Goal: Task Accomplishment & Management: Manage account settings

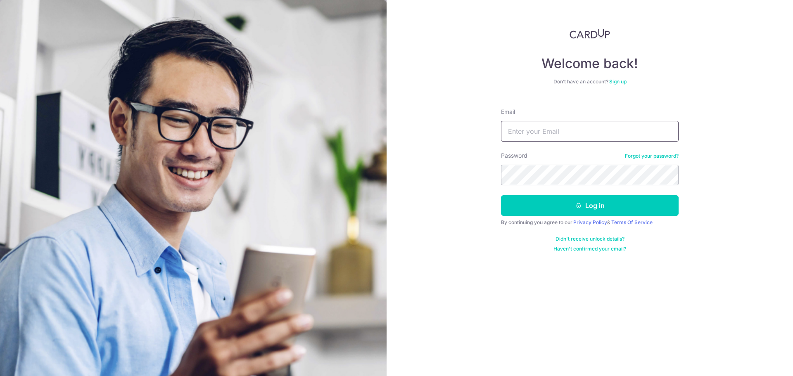
click at [566, 138] on input "Email" at bounding box center [590, 131] width 178 height 21
type input "the"
click at [581, 207] on button "Log in" at bounding box center [590, 205] width 178 height 21
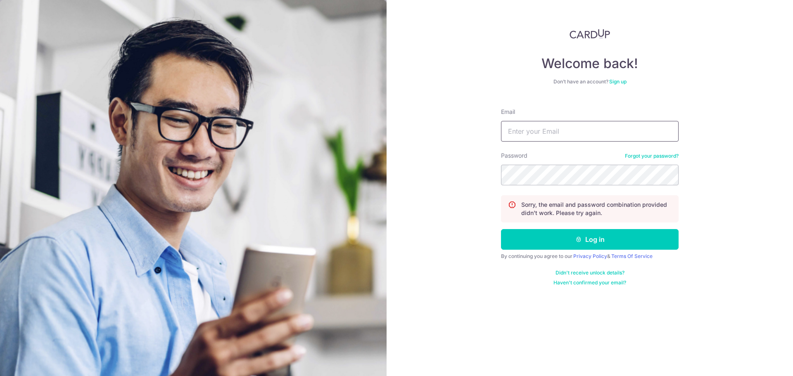
click at [519, 131] on input "Email" at bounding box center [590, 131] width 178 height 21
type input "[PERSON_NAME][EMAIL_ADDRESS][DOMAIN_NAME]"
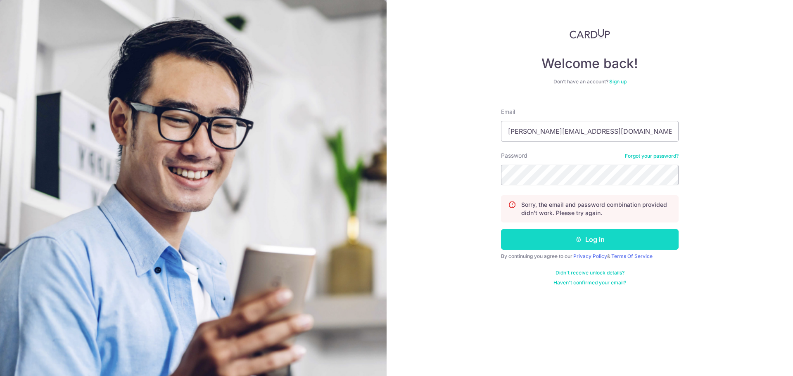
click at [586, 238] on button "Log in" at bounding box center [590, 239] width 178 height 21
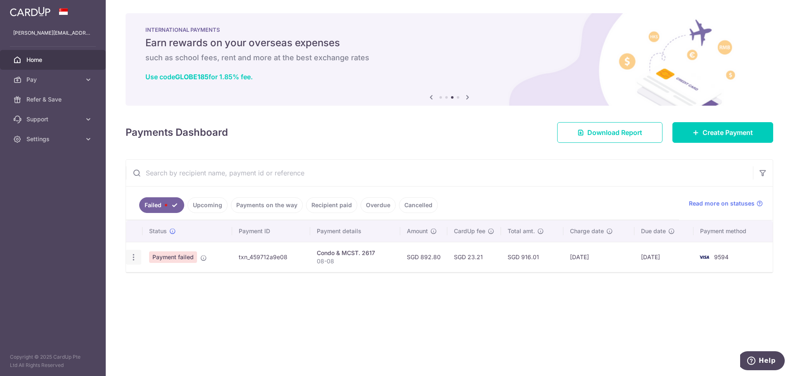
click at [132, 256] on icon "button" at bounding box center [133, 257] width 9 height 9
click at [189, 283] on span "Update payment" at bounding box center [178, 280] width 56 height 10
radio input "true"
type input "892.80"
type input "08-08"
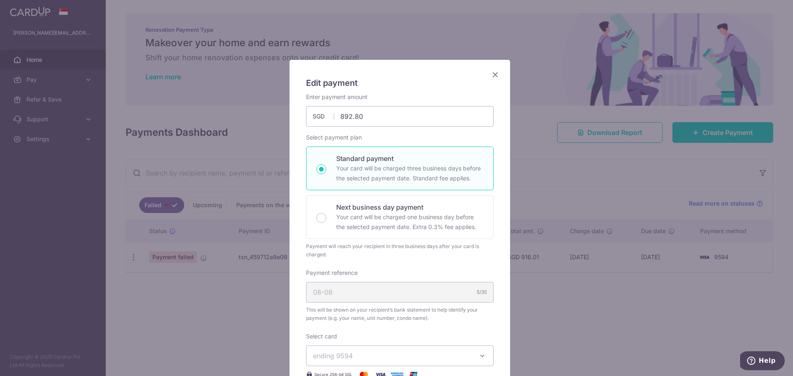
click at [492, 73] on icon "Close" at bounding box center [496, 74] width 10 height 10
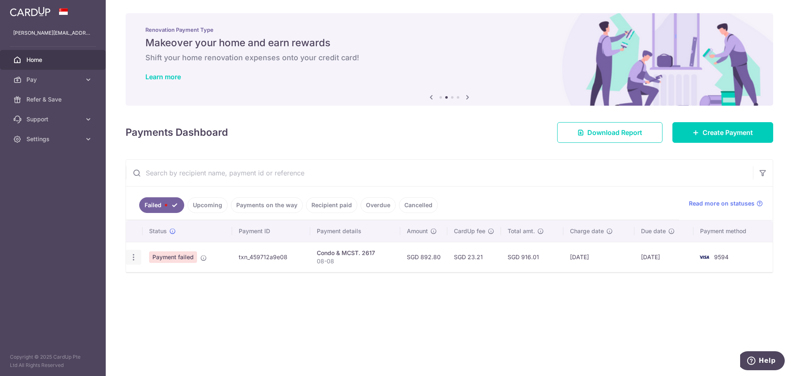
click at [133, 258] on icon "button" at bounding box center [133, 257] width 9 height 9
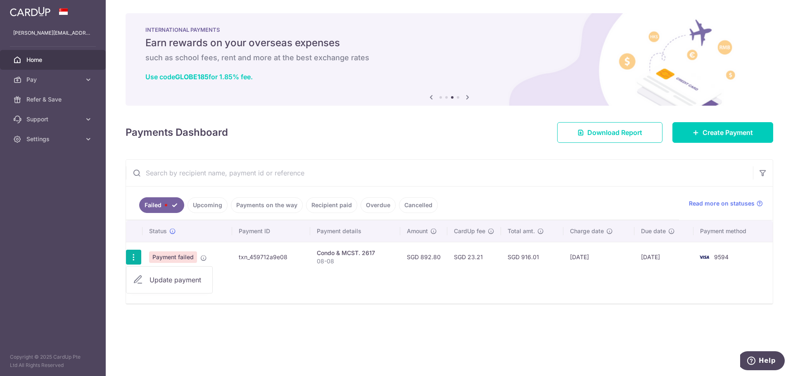
click at [140, 281] on icon at bounding box center [138, 280] width 10 height 10
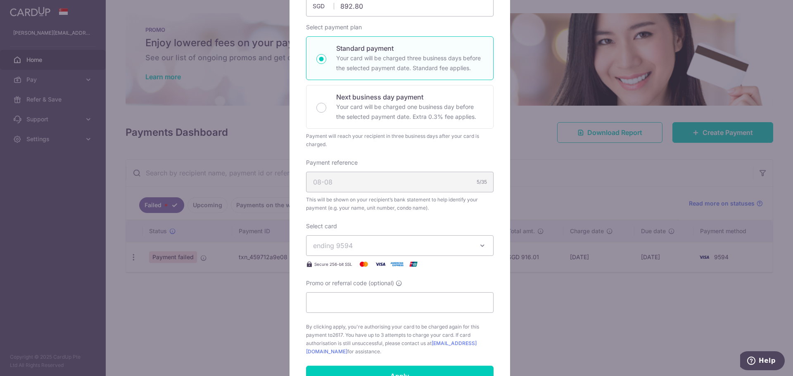
scroll to position [165, 0]
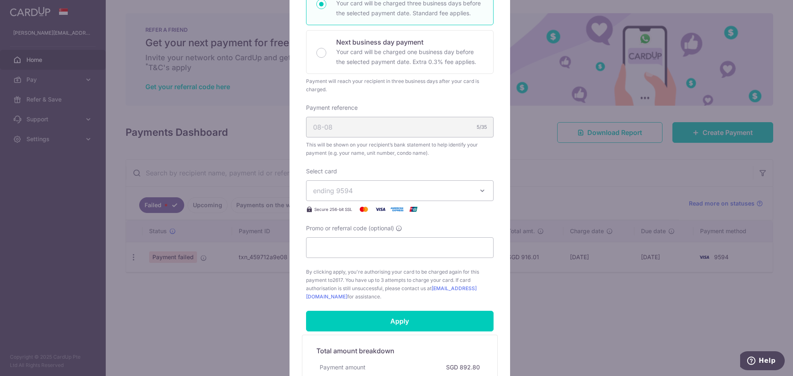
click at [479, 190] on icon "button" at bounding box center [483, 191] width 8 height 8
click at [491, 166] on div "Edit payment By clicking apply, you will make changes to all payments to 2617 s…" at bounding box center [400, 169] width 221 height 549
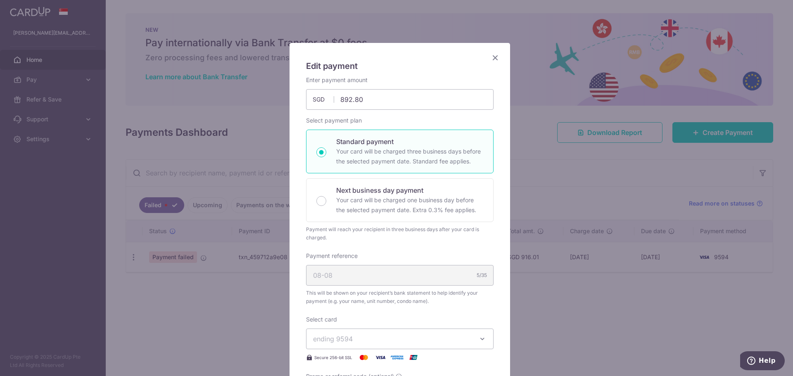
scroll to position [0, 0]
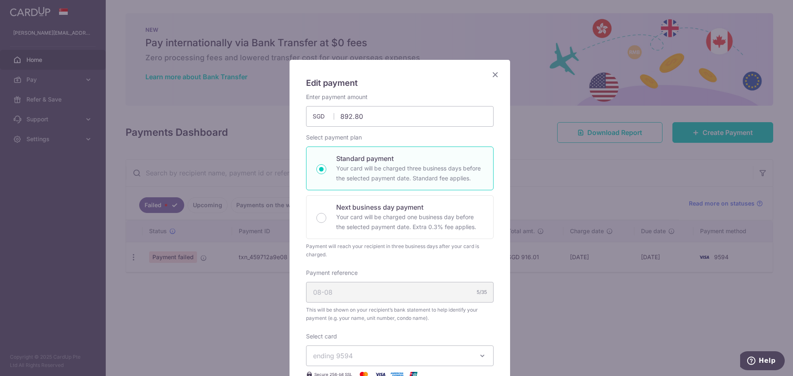
click at [492, 74] on icon "Close" at bounding box center [496, 74] width 10 height 10
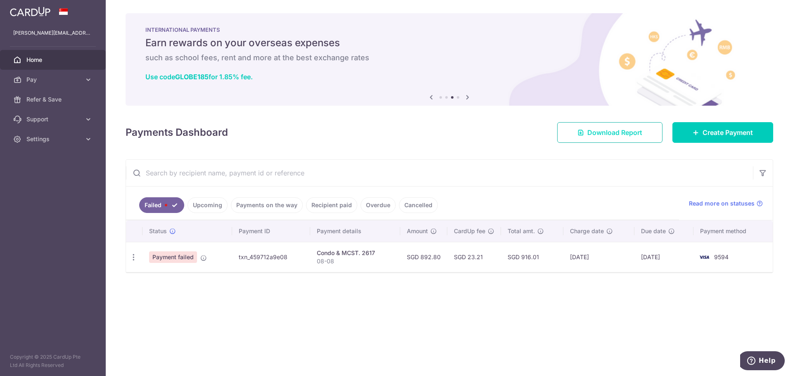
click at [612, 134] on span "Download Report" at bounding box center [615, 133] width 55 height 10
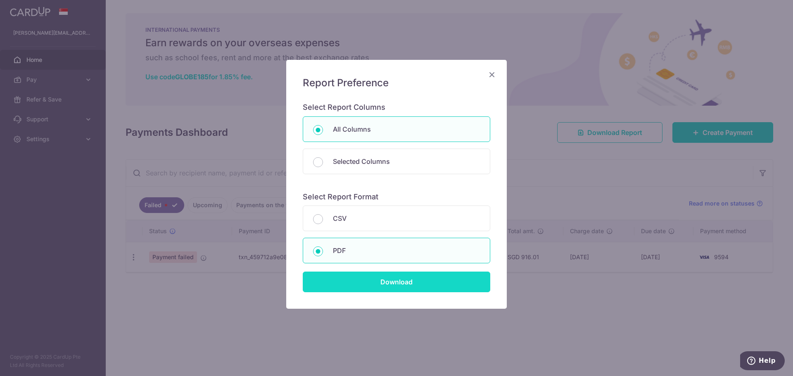
click at [397, 274] on input "Download" at bounding box center [397, 282] width 188 height 21
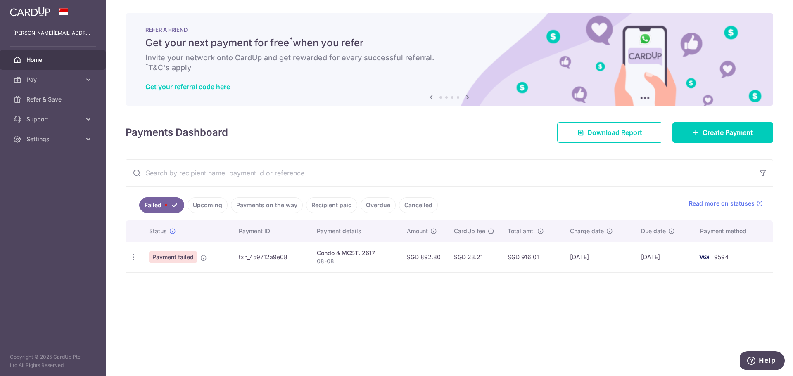
click at [733, 254] on td "9594" at bounding box center [733, 257] width 79 height 30
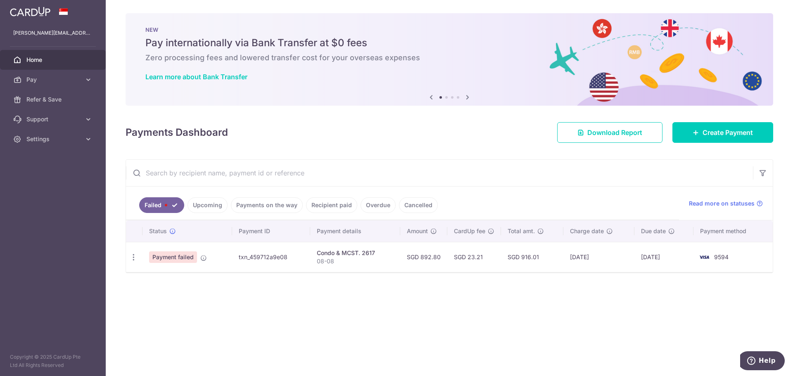
click at [184, 258] on span "Payment failed" at bounding box center [173, 258] width 48 height 12
click at [160, 257] on span "Payment failed" at bounding box center [173, 258] width 48 height 12
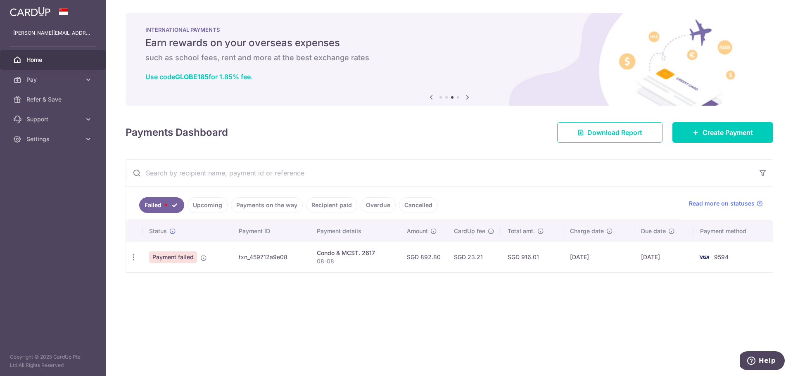
click at [147, 12] on div "× Pause Schedule Pause all future payments in this series Pause just this one p…" at bounding box center [450, 188] width 688 height 376
click at [757, 201] on icon at bounding box center [760, 203] width 7 height 7
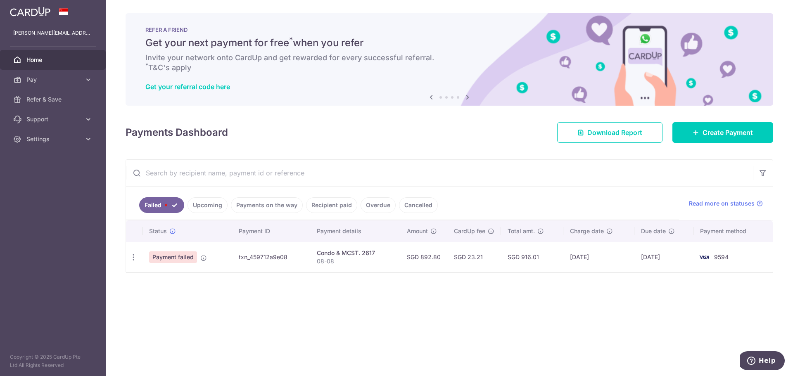
click at [207, 175] on input "text" at bounding box center [439, 173] width 627 height 26
click at [306, 175] on input "text" at bounding box center [439, 173] width 627 height 26
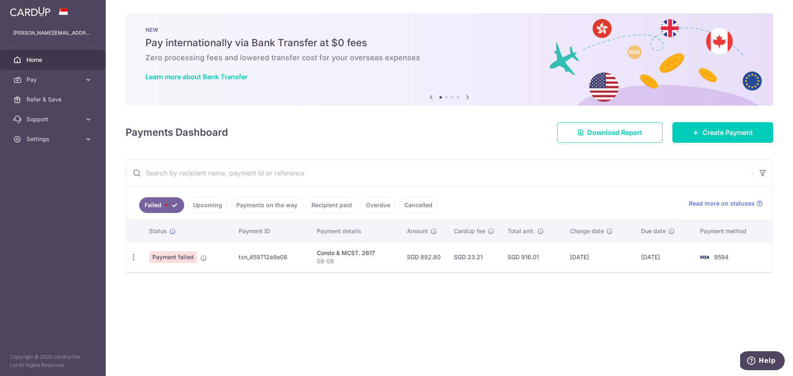
click at [195, 133] on h4 "Payments Dashboard" at bounding box center [177, 132] width 102 height 15
click at [133, 257] on icon "button" at bounding box center [133, 257] width 9 height 9
click at [162, 278] on span "Update payment" at bounding box center [178, 280] width 56 height 10
radio input "true"
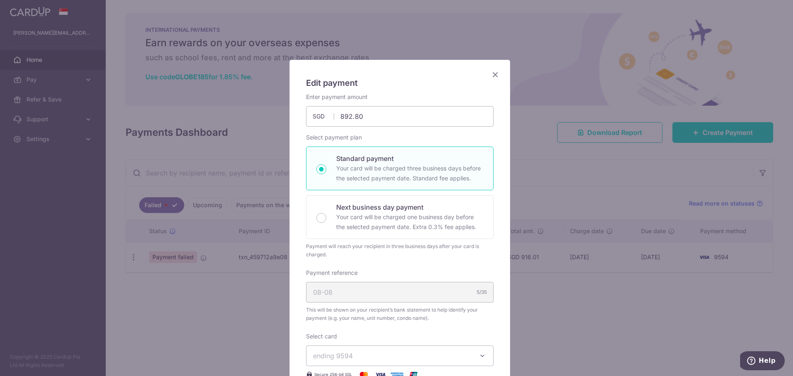
click at [491, 75] on icon "Close" at bounding box center [496, 74] width 10 height 10
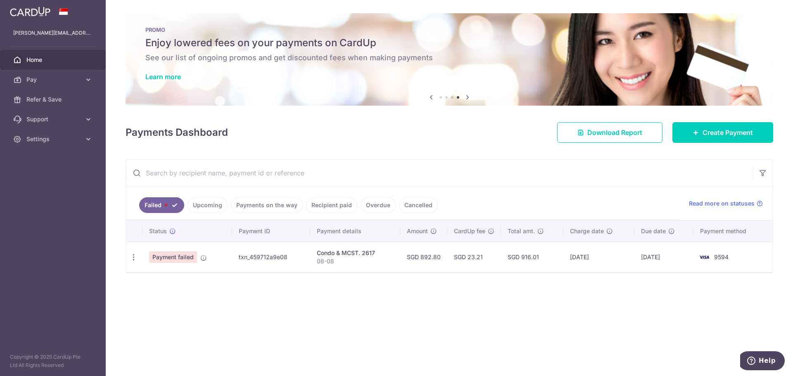
click at [413, 204] on link "Cancelled" at bounding box center [418, 206] width 39 height 16
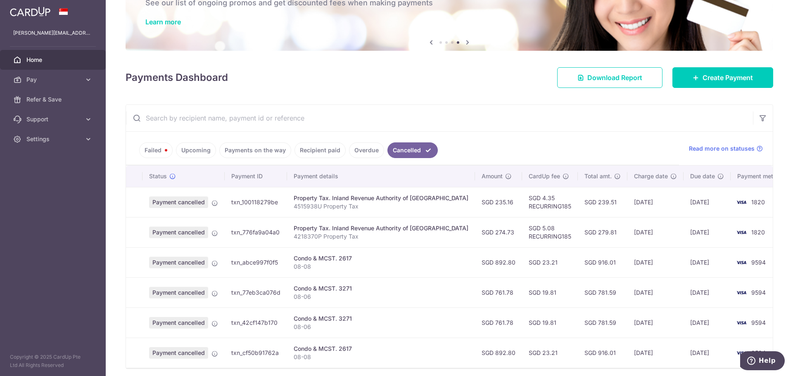
scroll to position [87, 0]
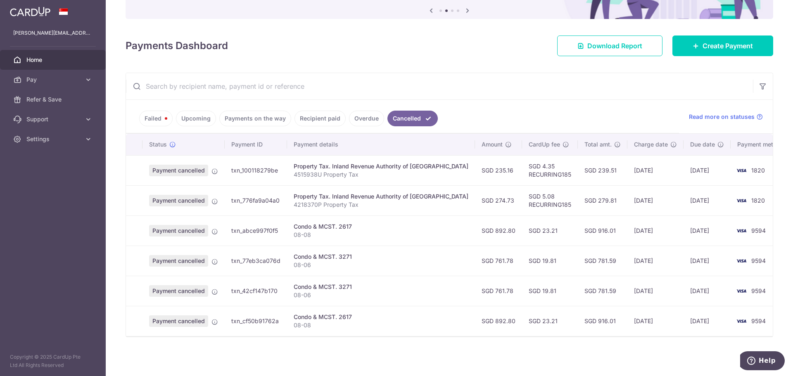
click at [360, 117] on link "Overdue" at bounding box center [366, 119] width 35 height 16
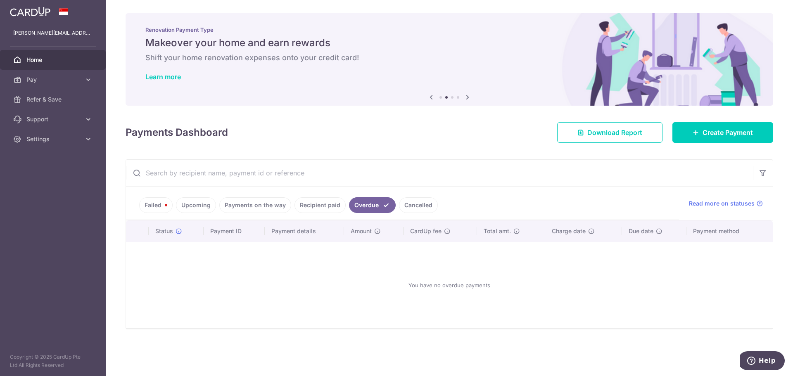
click at [325, 206] on link "Recipient paid" at bounding box center [320, 206] width 51 height 16
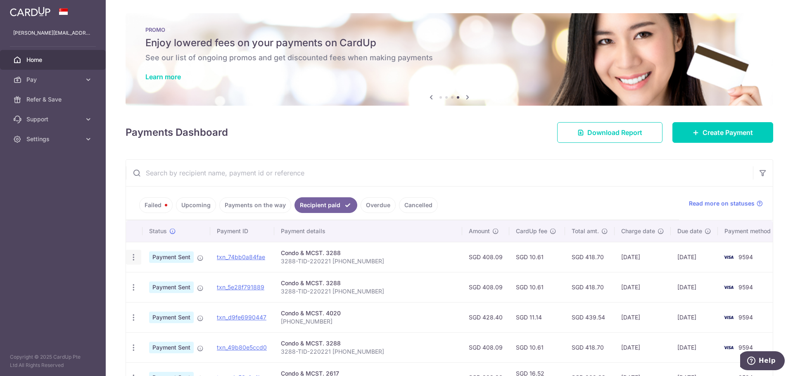
click at [135, 257] on icon "button" at bounding box center [133, 257] width 9 height 9
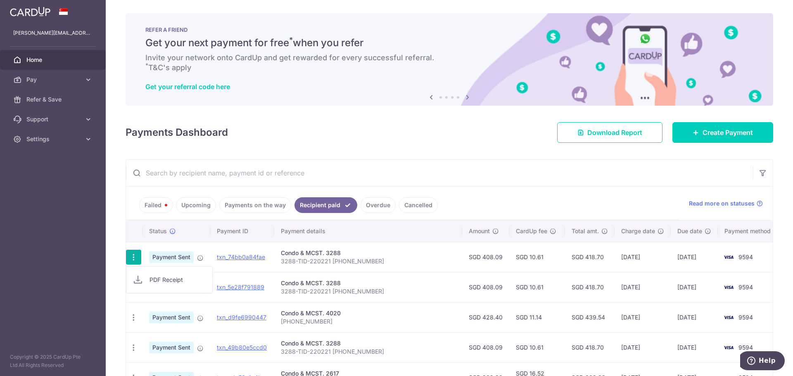
scroll to position [55, 0]
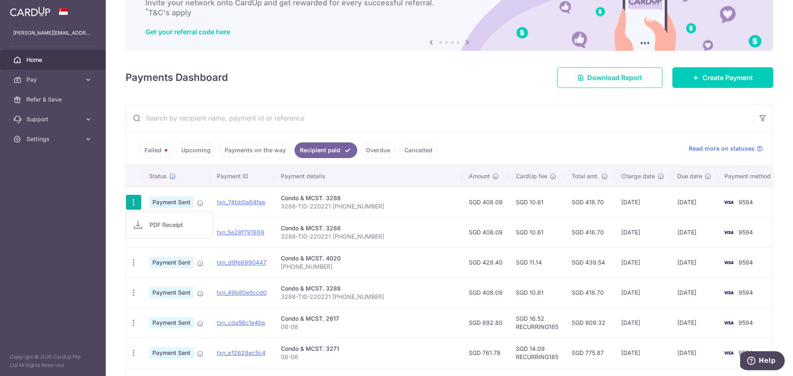
click at [452, 80] on div "Payments Dashboard Download Report Create Payment" at bounding box center [450, 76] width 648 height 24
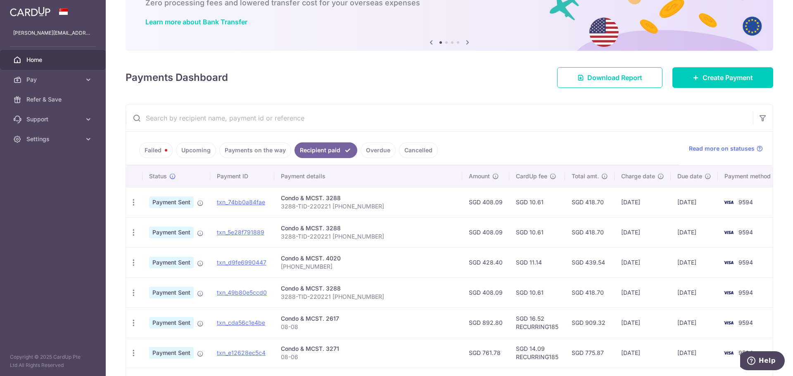
click at [233, 150] on link "Payments on the way" at bounding box center [255, 151] width 72 height 16
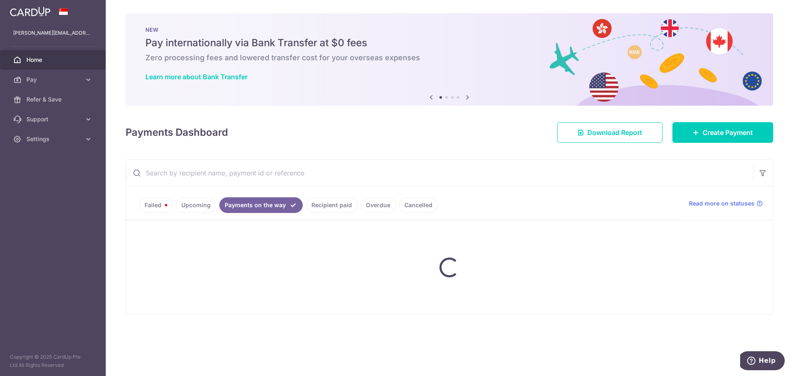
scroll to position [0, 0]
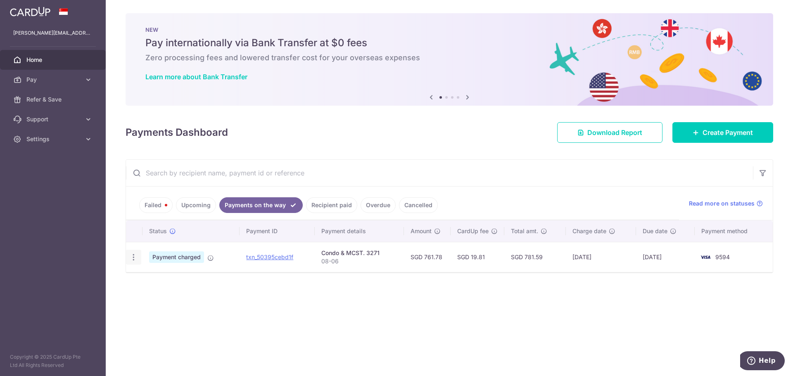
click at [133, 256] on icon "button" at bounding box center [133, 257] width 9 height 9
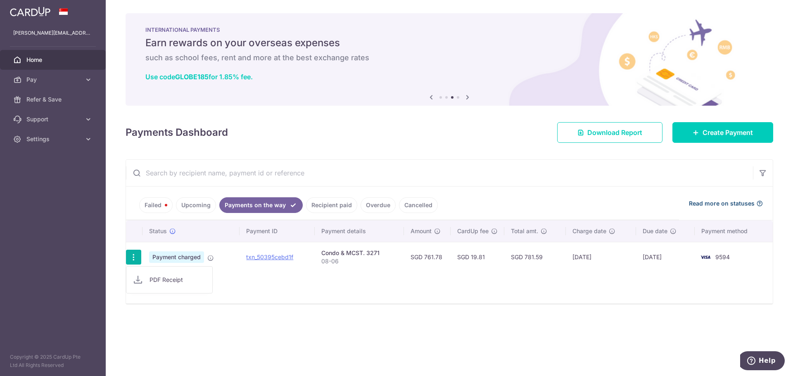
click at [750, 202] on span "Read more on statuses" at bounding box center [722, 204] width 66 height 8
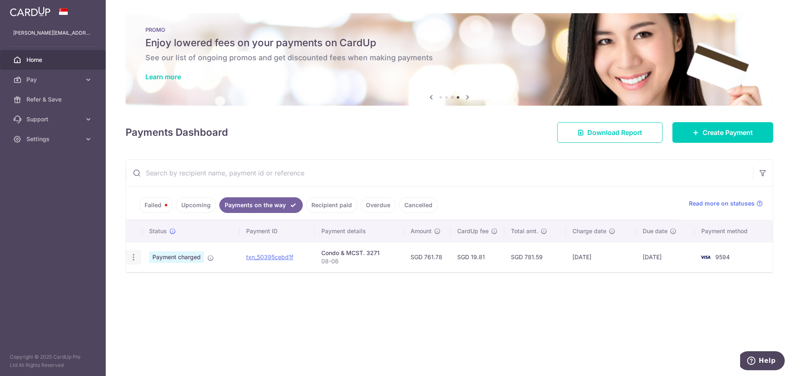
click at [133, 258] on icon "button" at bounding box center [133, 257] width 9 height 9
click at [157, 280] on span "PDF Receipt" at bounding box center [178, 280] width 56 height 8
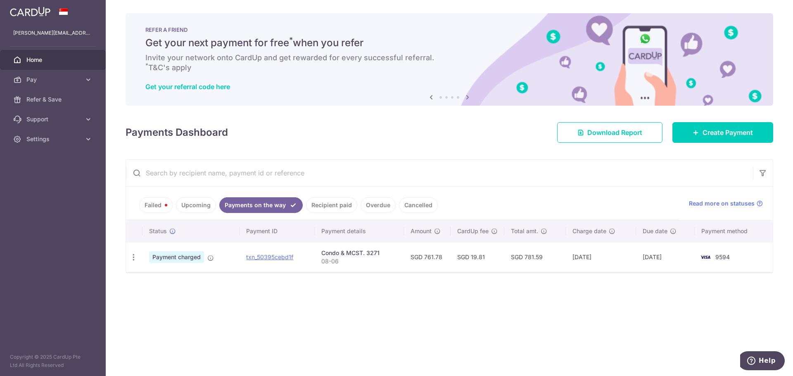
click at [198, 204] on link "Upcoming" at bounding box center [196, 206] width 40 height 16
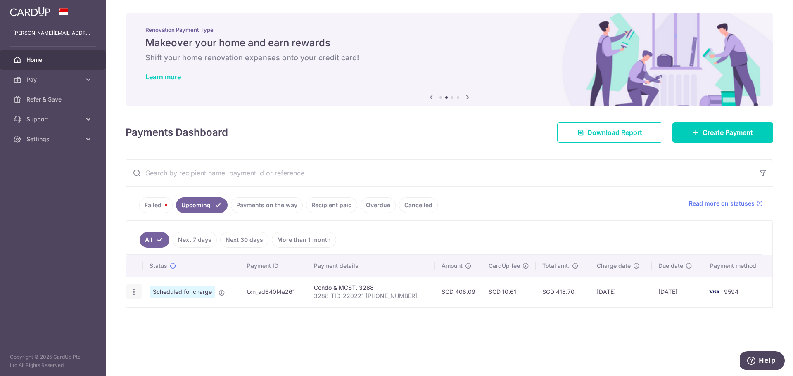
click at [131, 292] on icon "button" at bounding box center [134, 292] width 9 height 9
click at [188, 336] on span "Cancel payment" at bounding box center [177, 335] width 55 height 10
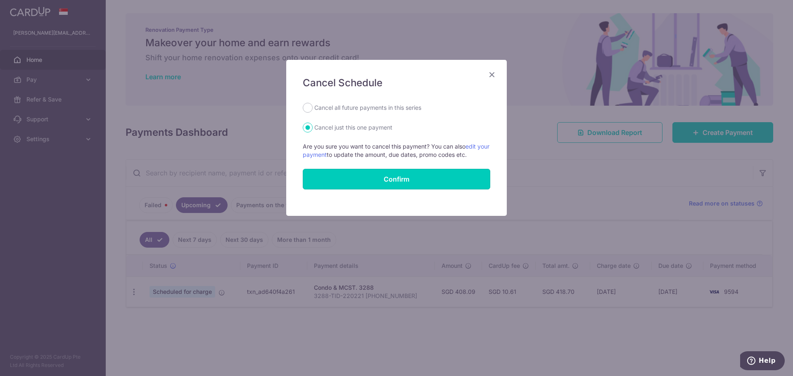
click at [369, 174] on button "Confirm" at bounding box center [397, 179] width 188 height 21
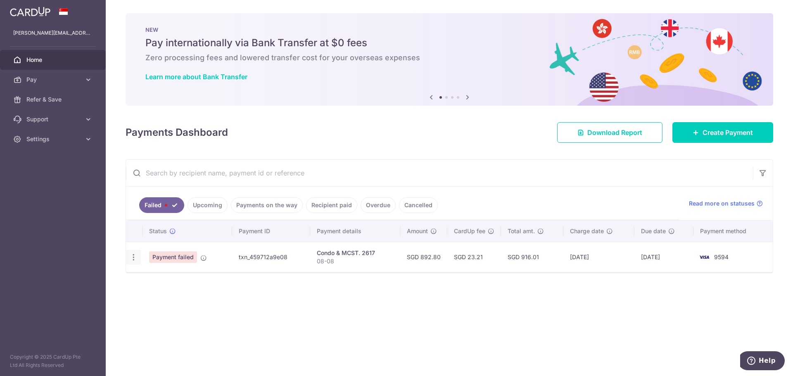
click at [133, 257] on icon "button" at bounding box center [133, 257] width 9 height 9
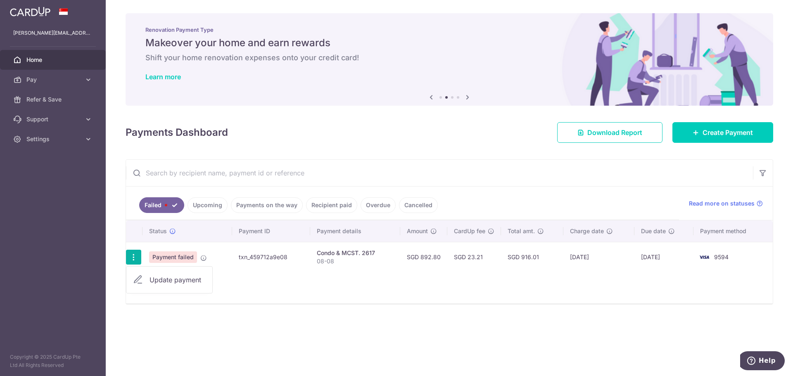
click at [134, 257] on icon "button" at bounding box center [133, 257] width 9 height 9
click at [133, 256] on icon "button" at bounding box center [133, 257] width 9 height 9
click at [166, 281] on span "Update payment" at bounding box center [178, 280] width 56 height 10
radio input "true"
type input "892.80"
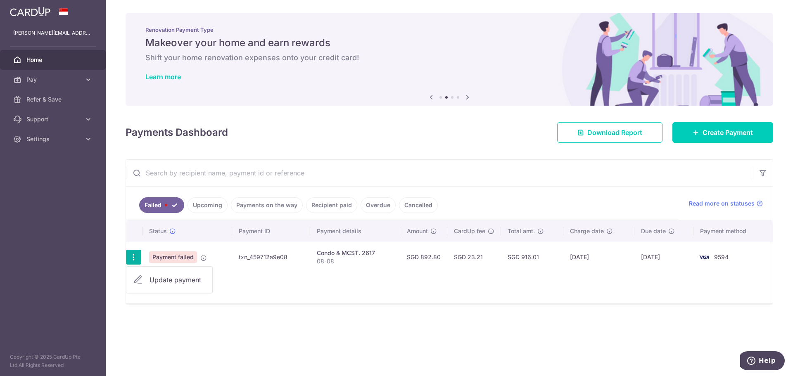
type input "08-08"
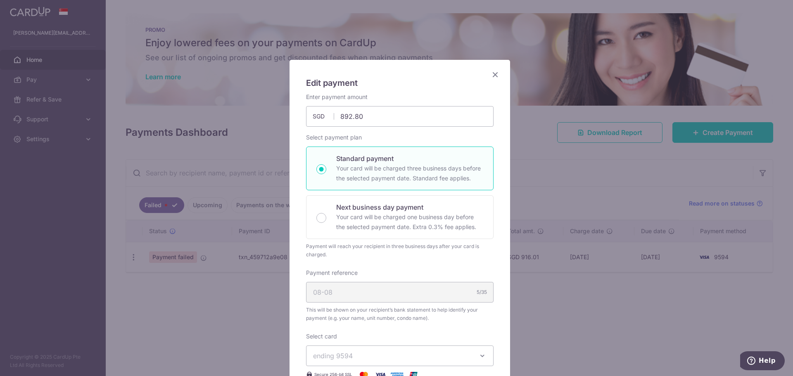
click at [493, 72] on icon "Close" at bounding box center [496, 74] width 10 height 10
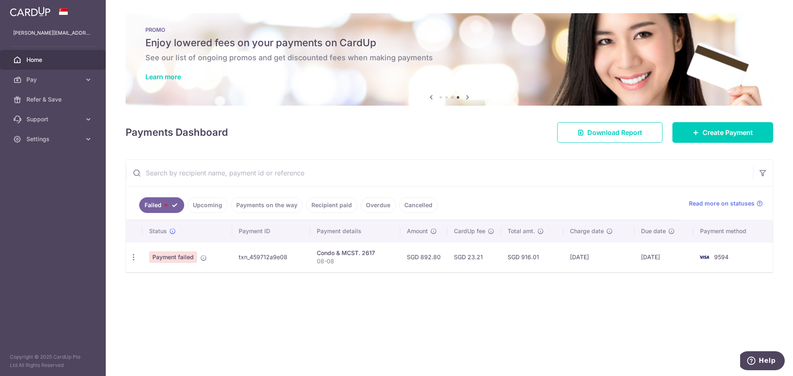
click at [419, 206] on link "Cancelled" at bounding box center [418, 206] width 39 height 16
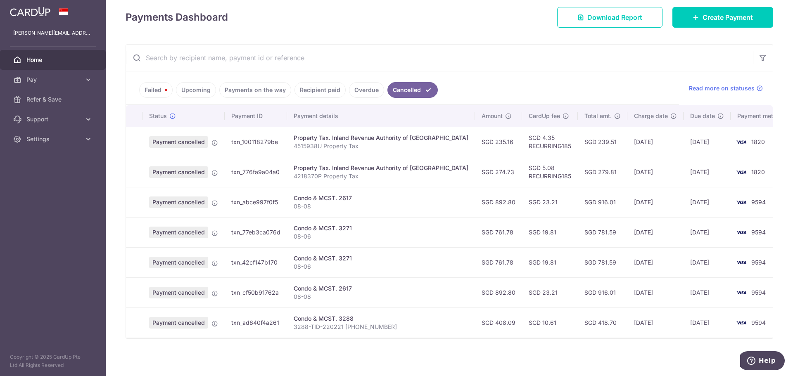
scroll to position [117, 0]
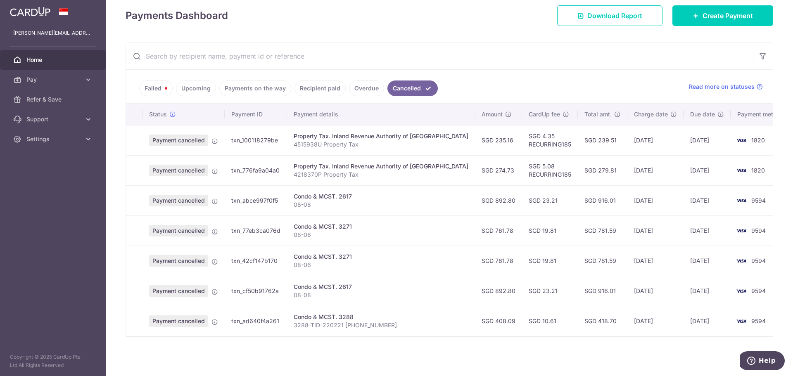
click at [157, 85] on link "Failed" at bounding box center [155, 89] width 33 height 16
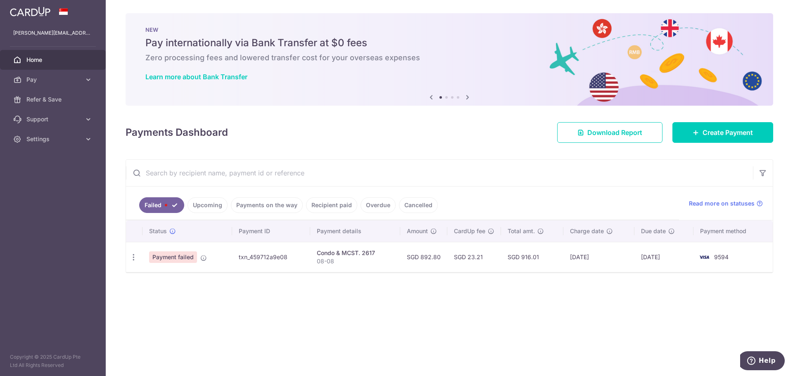
click at [210, 200] on link "Upcoming" at bounding box center [208, 206] width 40 height 16
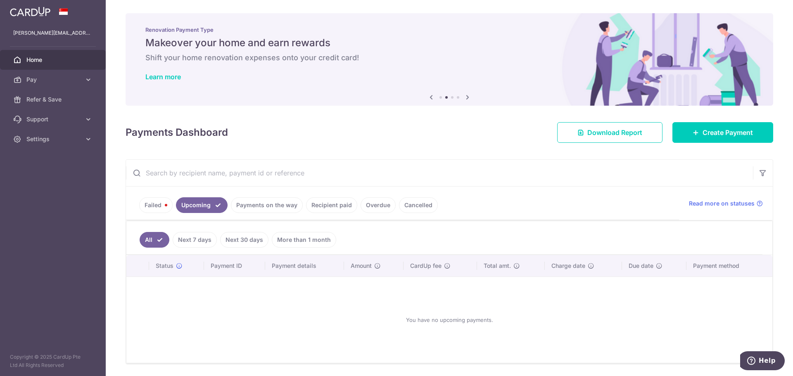
click at [184, 238] on link "Next 7 days" at bounding box center [195, 240] width 44 height 16
click at [251, 237] on link "Next 30 days" at bounding box center [244, 240] width 48 height 16
click at [294, 239] on link "More than 1 month" at bounding box center [304, 240] width 64 height 16
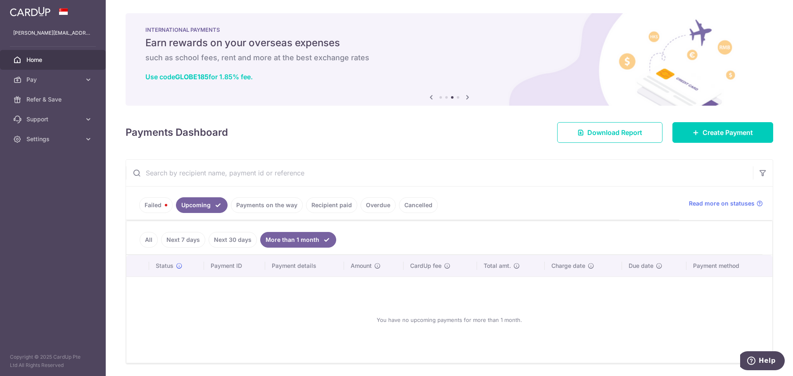
click at [262, 202] on link "Payments on the way" at bounding box center [267, 206] width 72 height 16
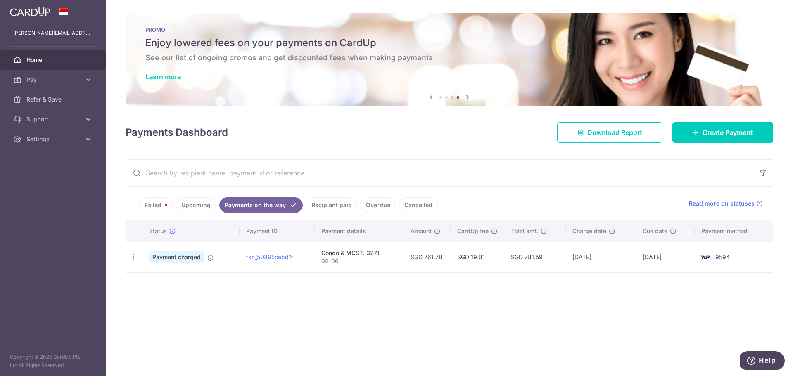
click at [350, 252] on div "Condo & MCST. 3271" at bounding box center [359, 253] width 76 height 8
click at [243, 206] on link "Payments on the way" at bounding box center [260, 206] width 83 height 16
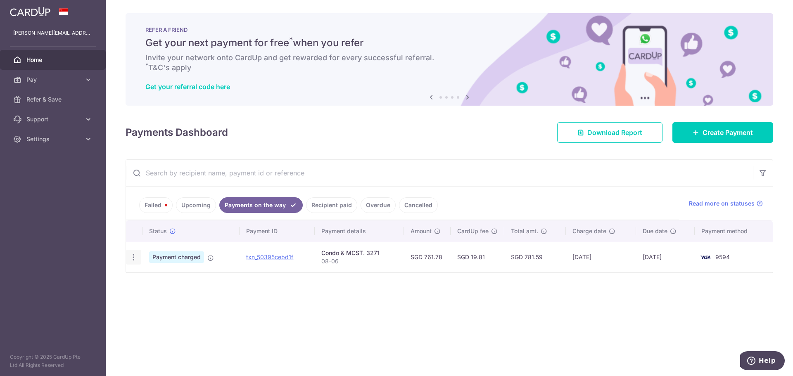
click at [133, 258] on icon "button" at bounding box center [133, 257] width 9 height 9
click at [134, 253] on icon "button" at bounding box center [133, 257] width 9 height 9
click at [135, 253] on icon "button" at bounding box center [133, 257] width 9 height 9
click at [159, 276] on span "PDF Receipt" at bounding box center [178, 280] width 56 height 8
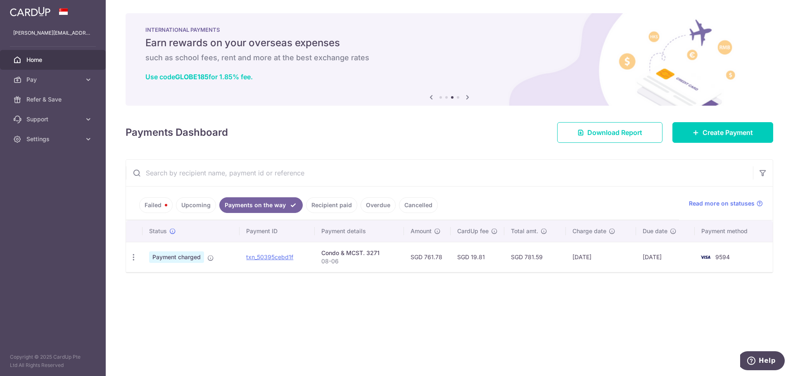
click at [155, 205] on link "Failed" at bounding box center [155, 206] width 33 height 16
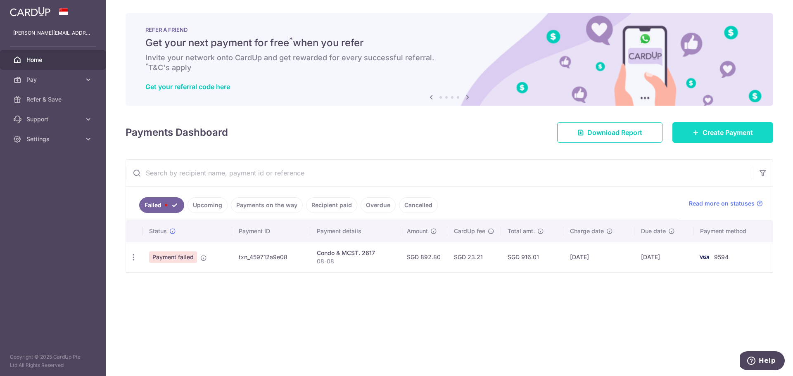
click at [705, 129] on span "Create Payment" at bounding box center [728, 133] width 50 height 10
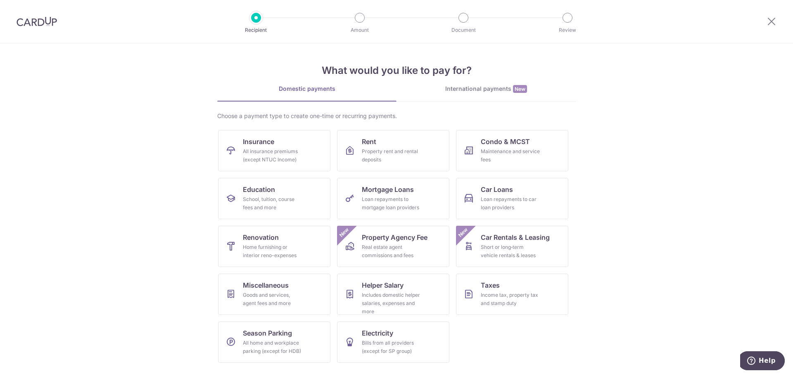
click at [65, 31] on div at bounding box center [37, 21] width 74 height 43
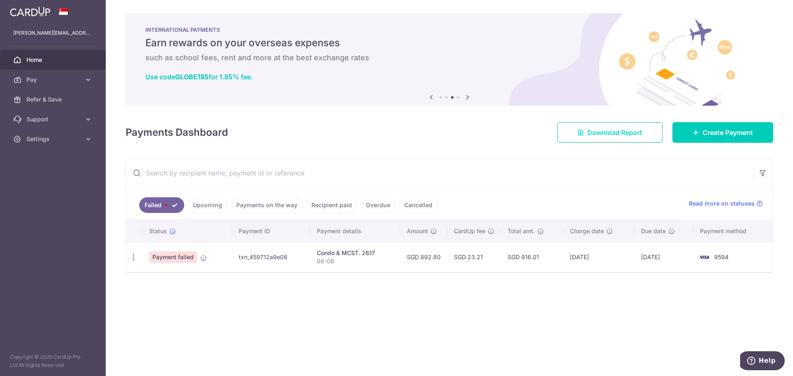
click at [613, 129] on span "Download Report" at bounding box center [615, 133] width 55 height 10
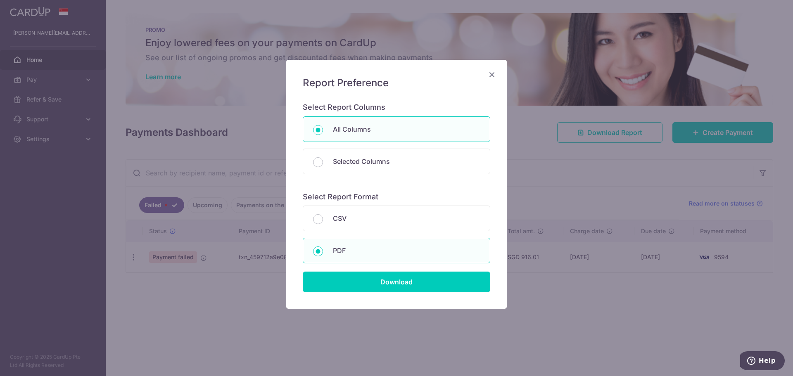
click at [491, 74] on icon "Close" at bounding box center [492, 74] width 10 height 10
